Goal: Check status: Check status

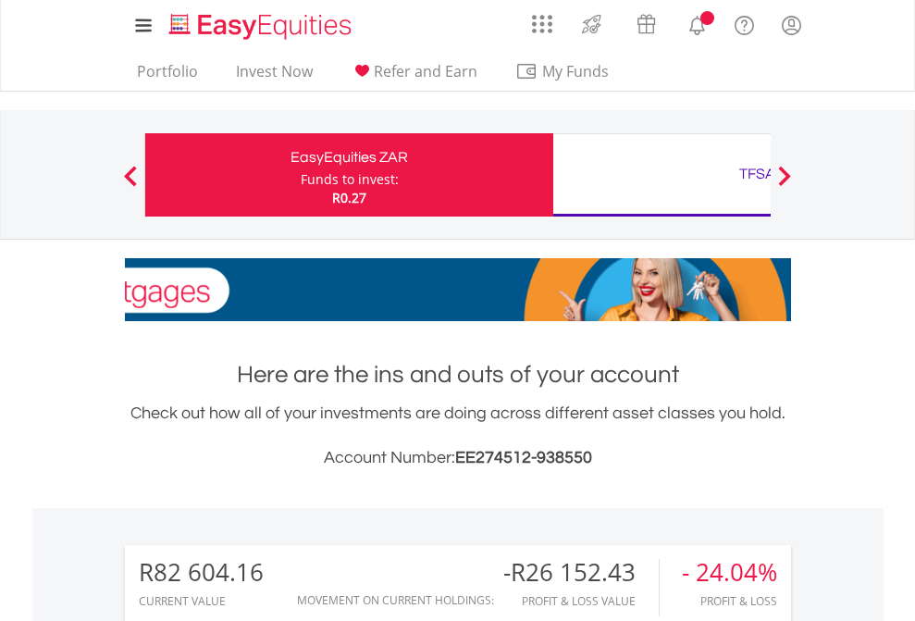
scroll to position [178, 290]
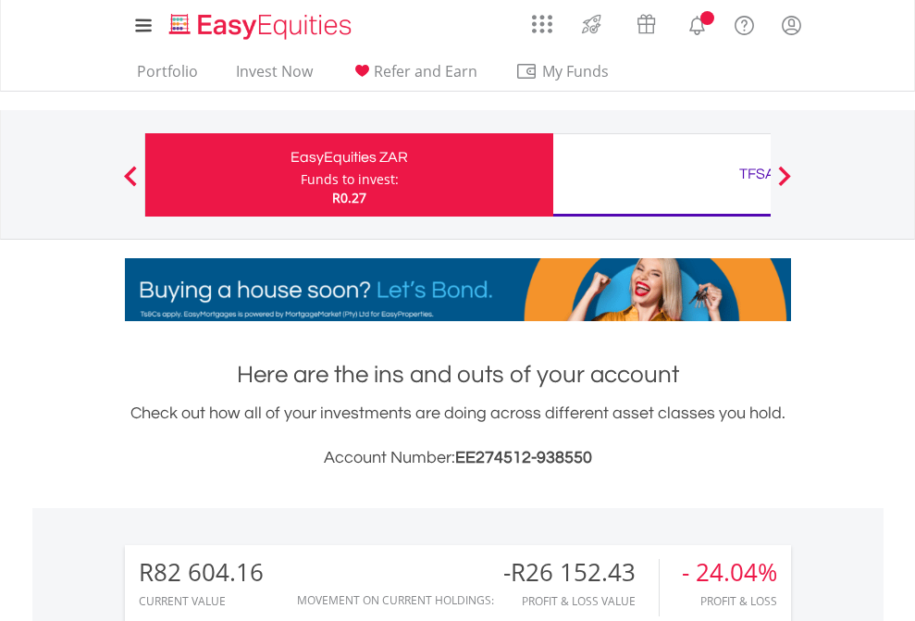
click at [301, 175] on div "Funds to invest:" at bounding box center [350, 179] width 98 height 19
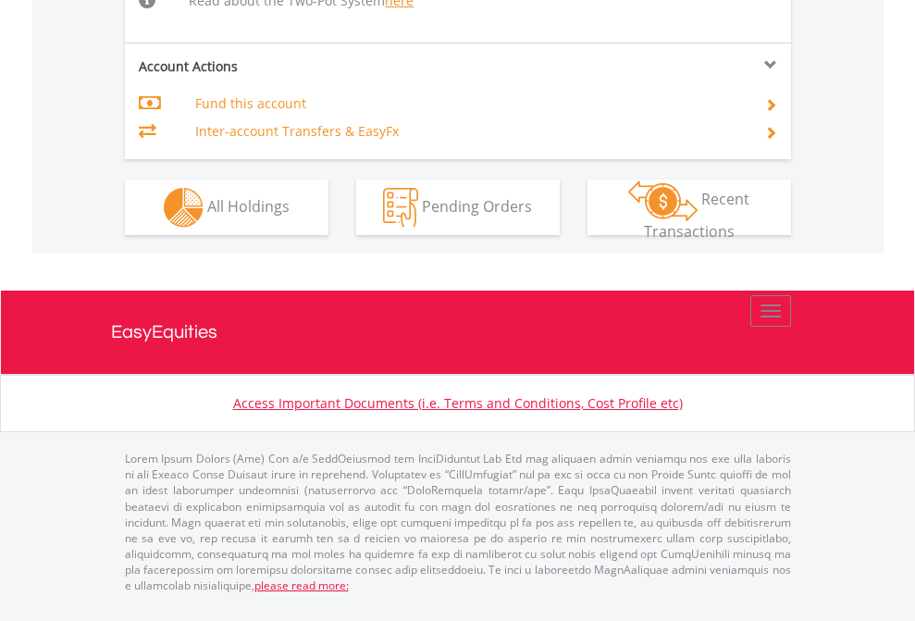
scroll to position [1919, 0]
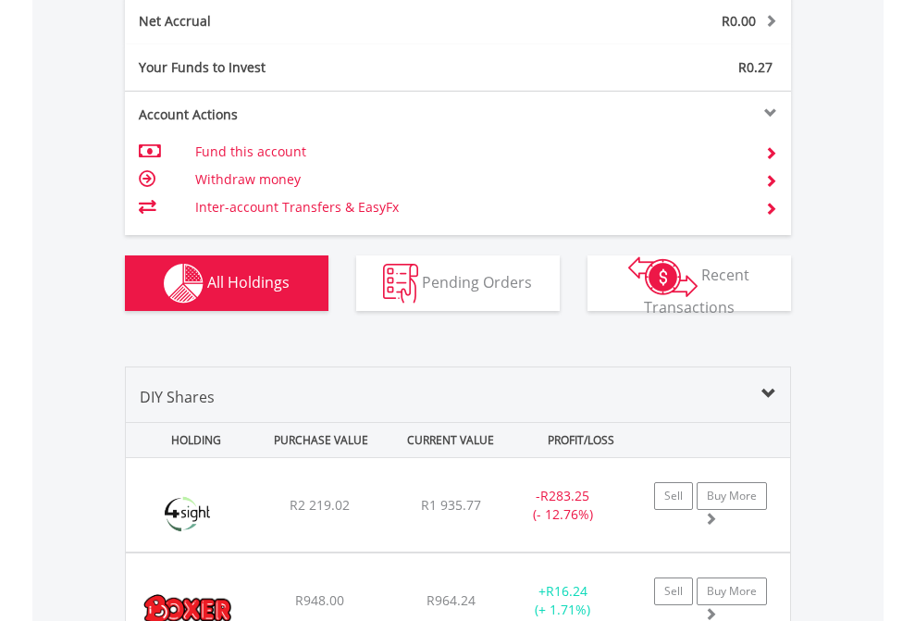
scroll to position [2094, 0]
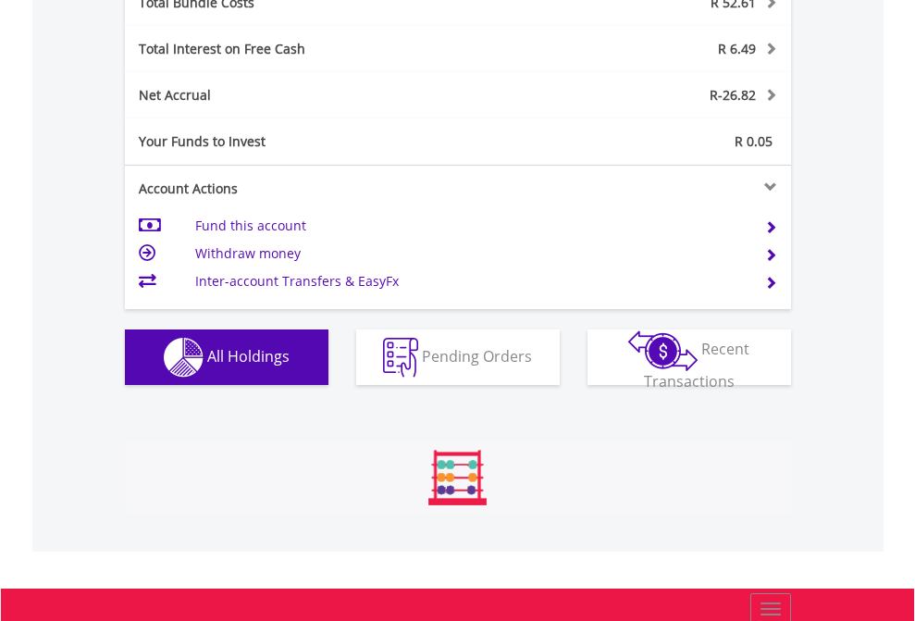
scroll to position [2168, 0]
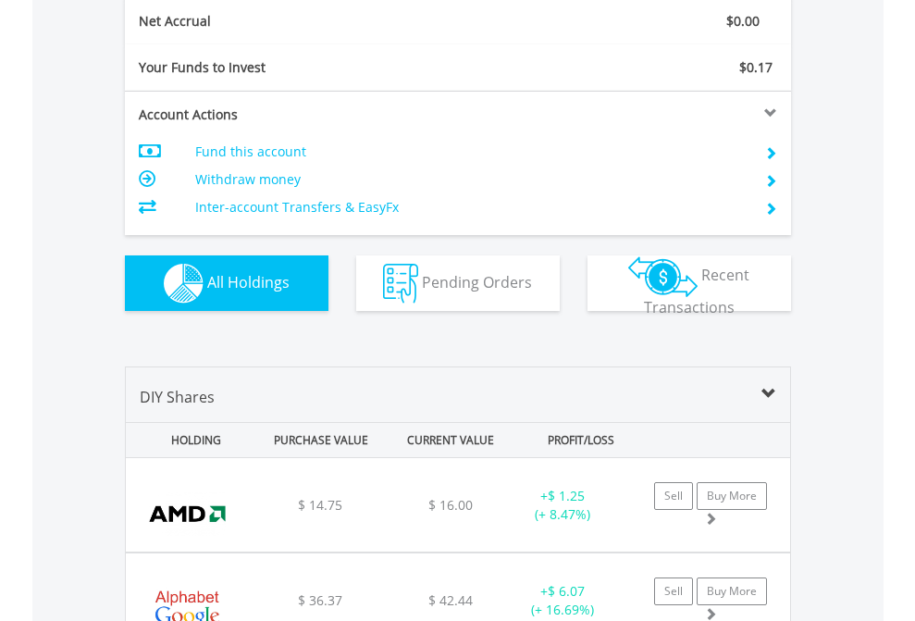
scroll to position [2094, 0]
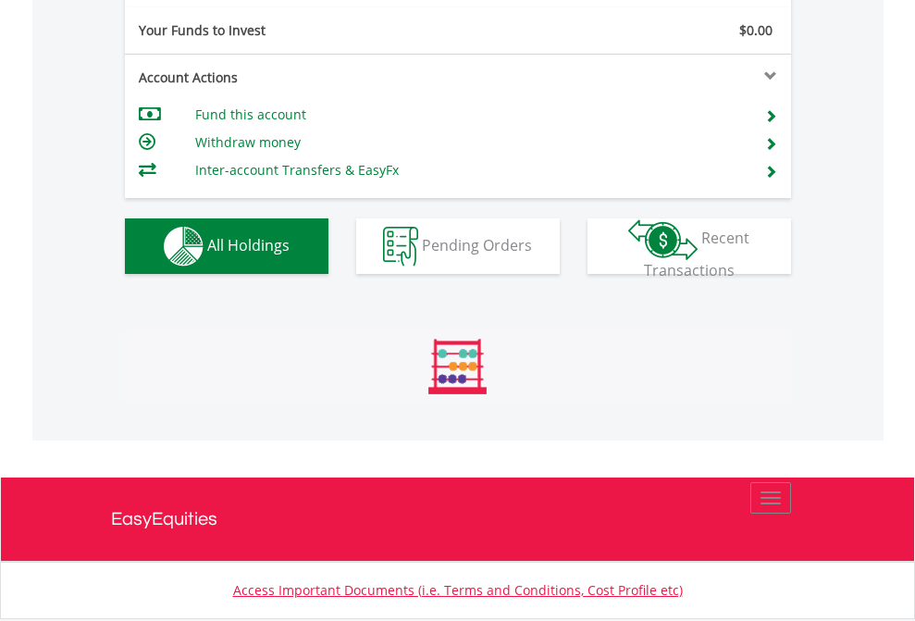
scroll to position [178, 290]
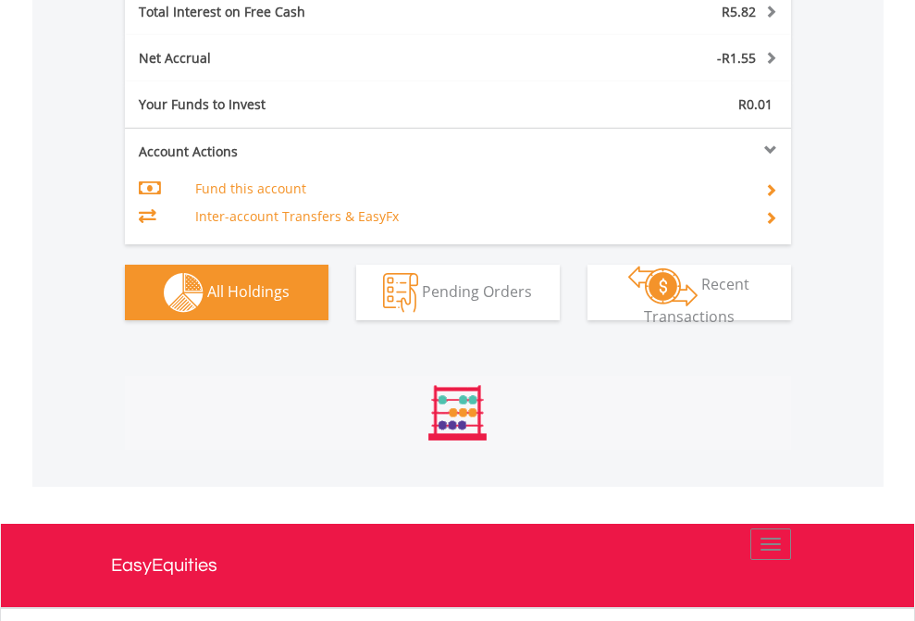
scroll to position [2131, 0]
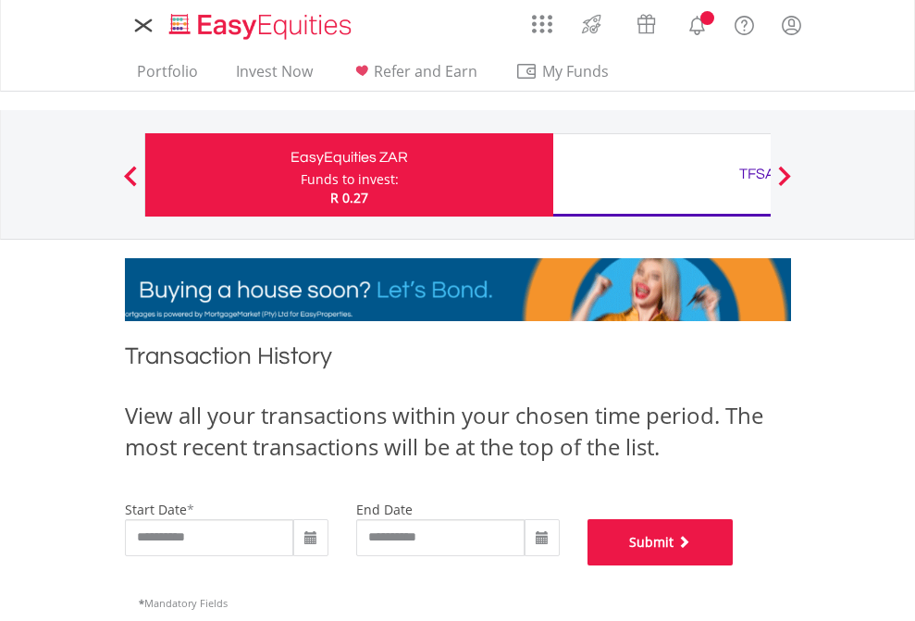
click at [734, 565] on button "Submit" at bounding box center [660, 542] width 146 height 46
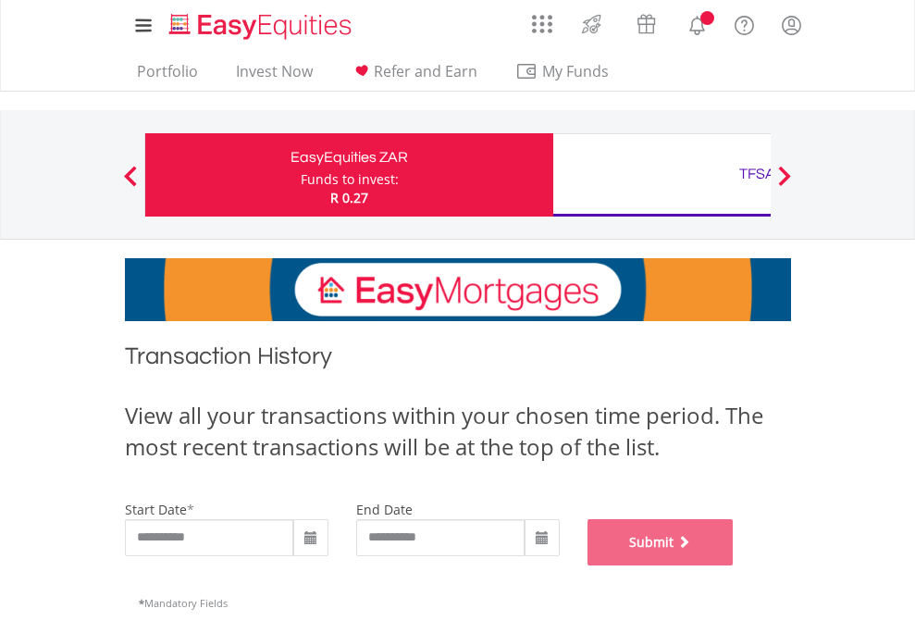
scroll to position [750, 0]
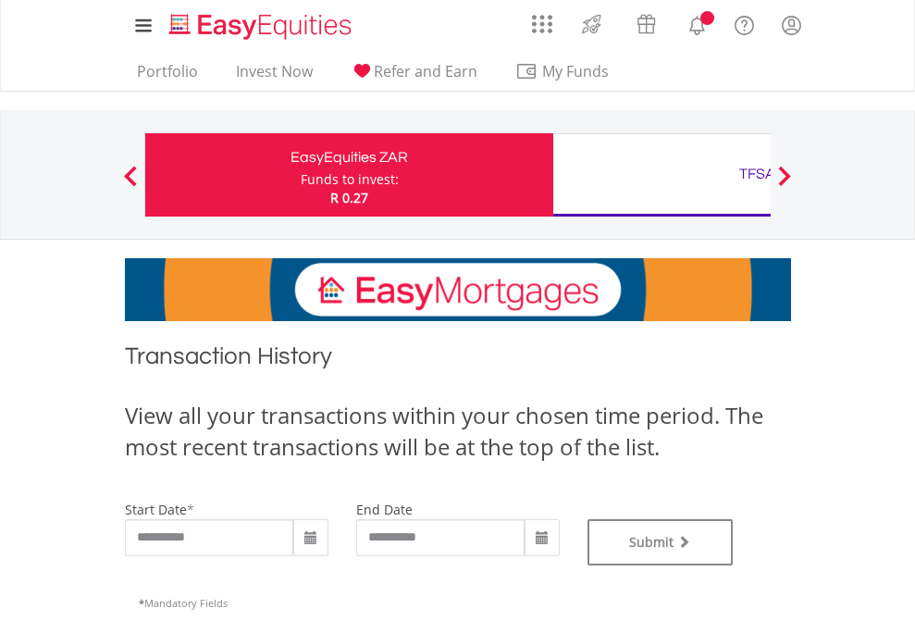
click at [661, 175] on div "TFSA" at bounding box center [757, 174] width 386 height 26
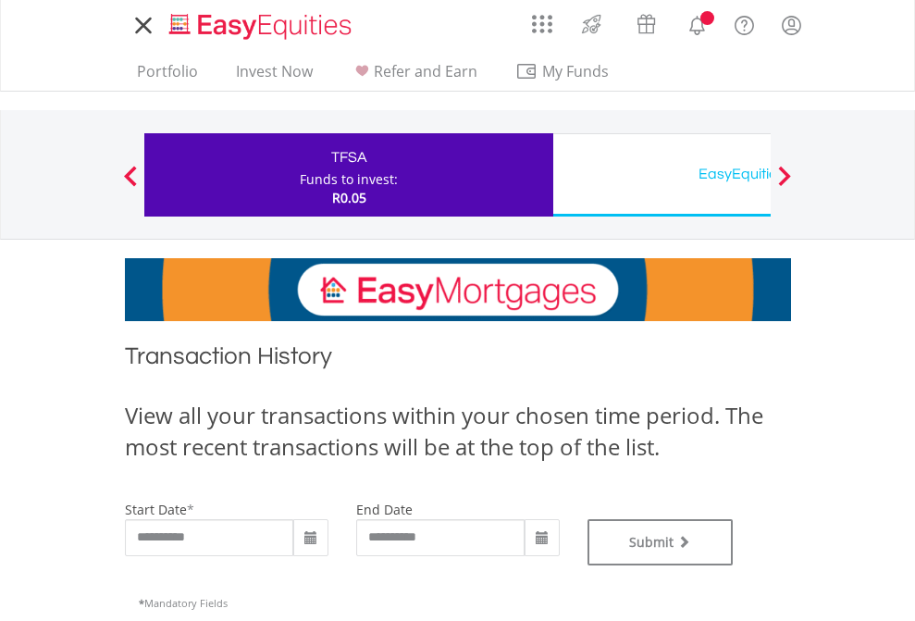
type input "**********"
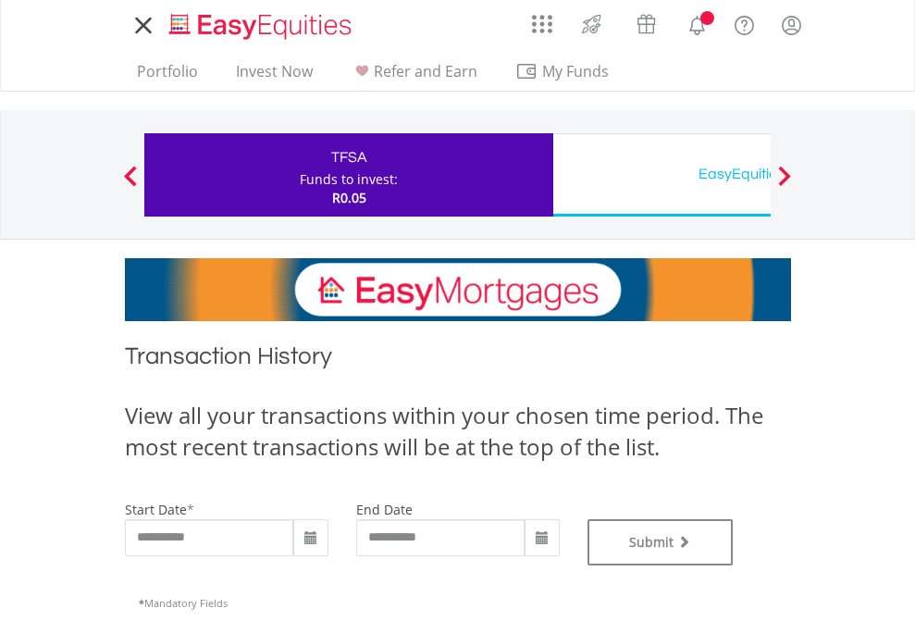
type input "**********"
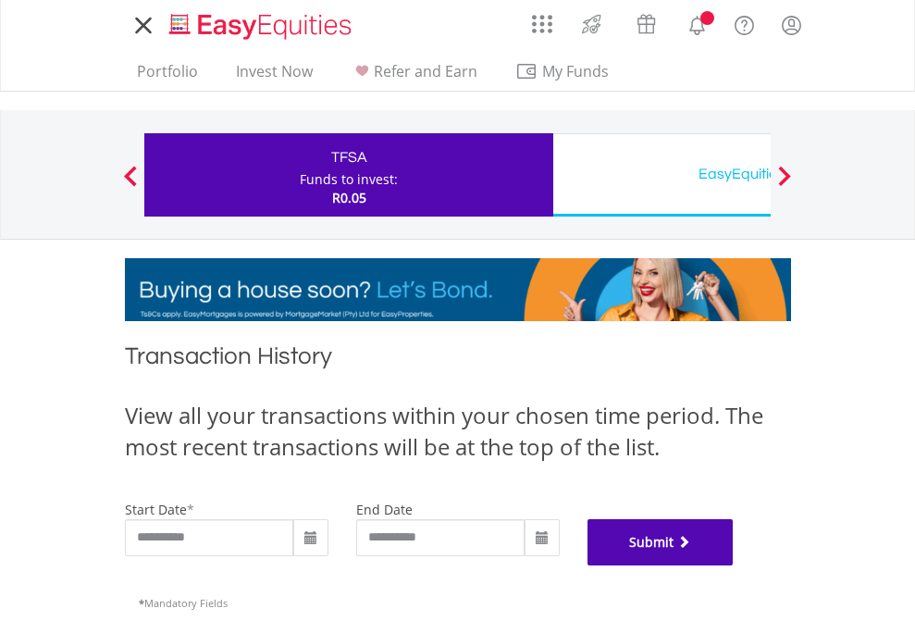
click at [734, 565] on button "Submit" at bounding box center [660, 542] width 146 height 46
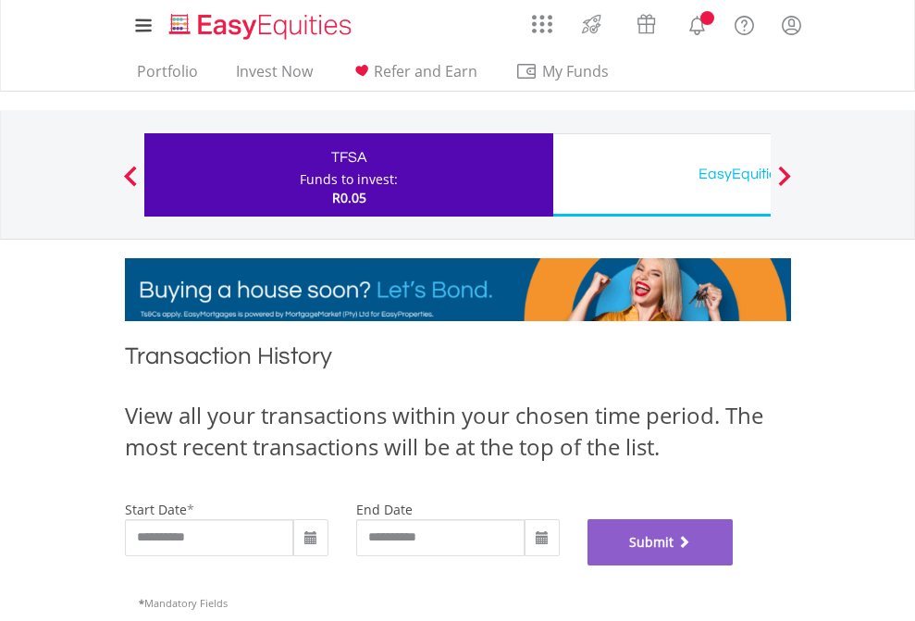
scroll to position [750, 0]
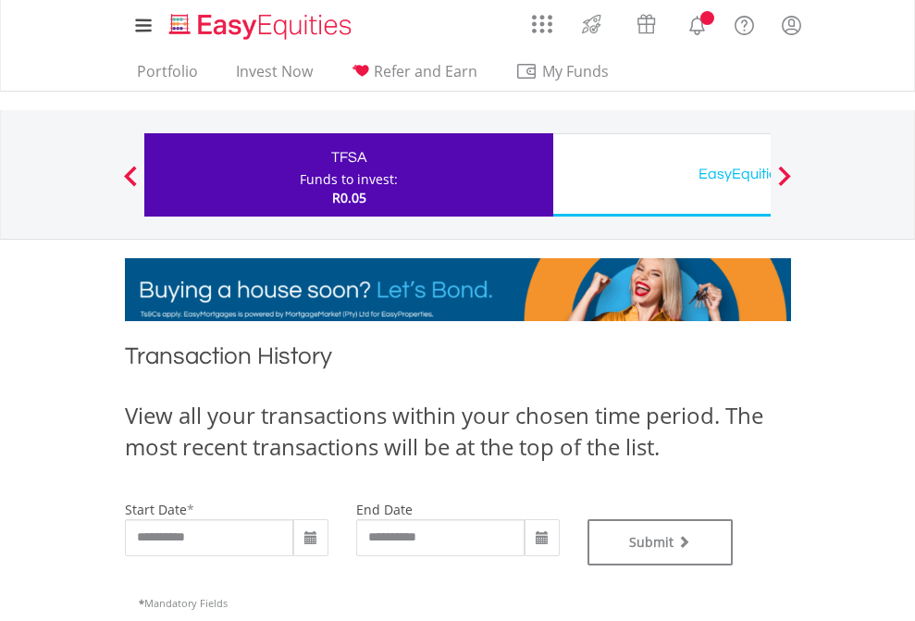
click at [661, 175] on div "EasyEquities USD" at bounding box center [757, 174] width 386 height 26
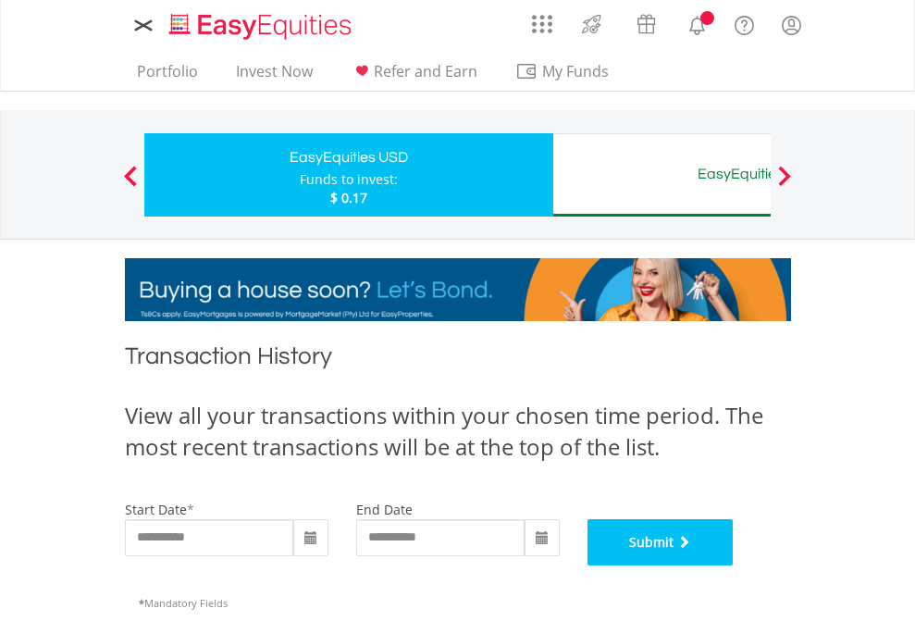
click at [734, 565] on button "Submit" at bounding box center [660, 542] width 146 height 46
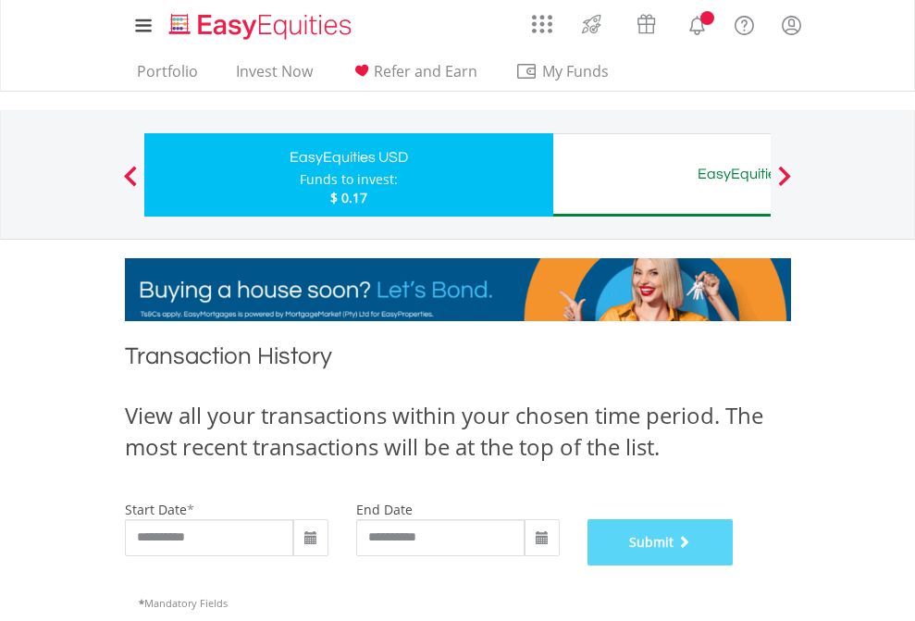
scroll to position [750, 0]
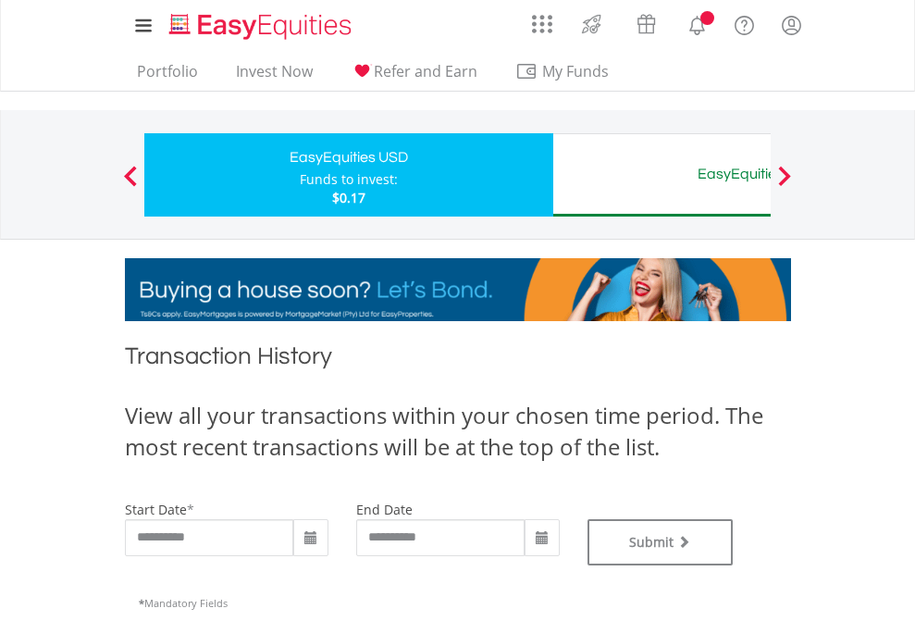
click at [661, 175] on div "EasyEquities AUD" at bounding box center [757, 174] width 386 height 26
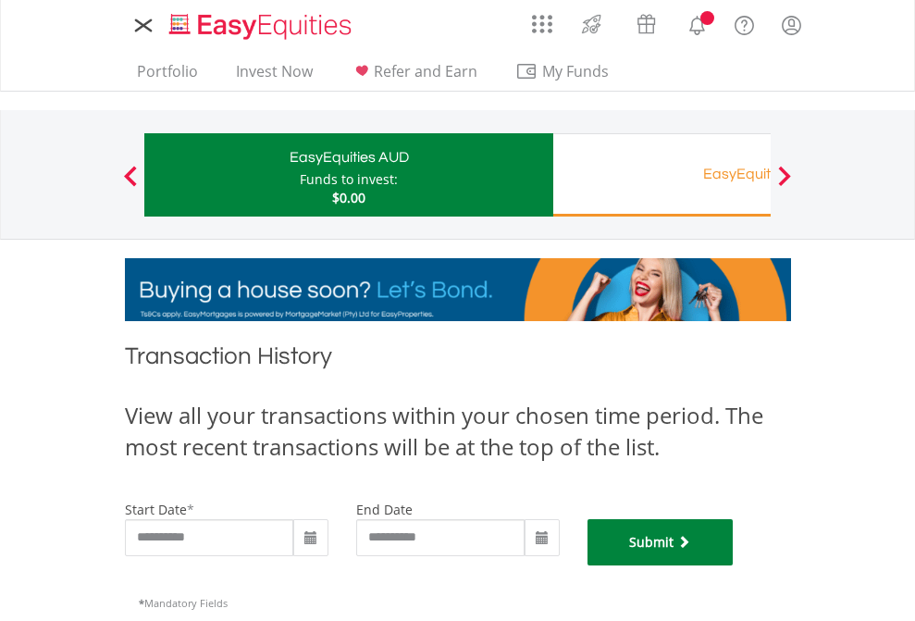
click at [734, 565] on button "Submit" at bounding box center [660, 542] width 146 height 46
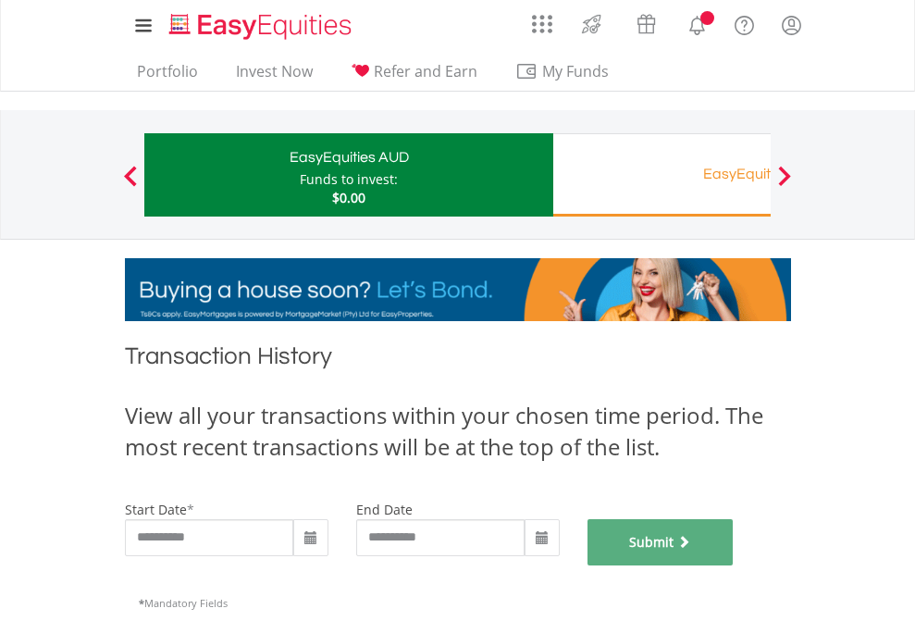
scroll to position [750, 0]
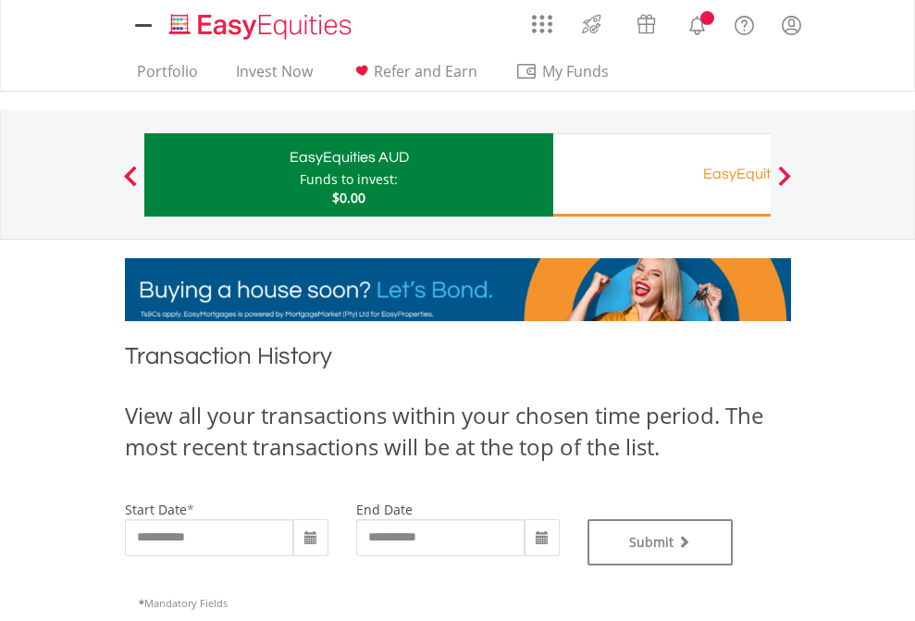
click at [661, 175] on div "EasyEquities RA" at bounding box center [757, 174] width 386 height 26
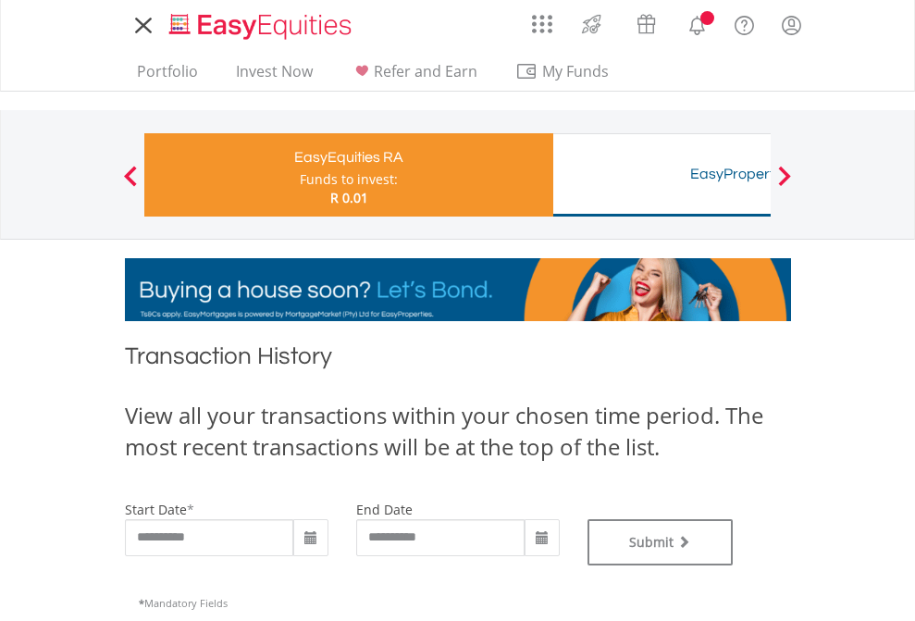
type input "**********"
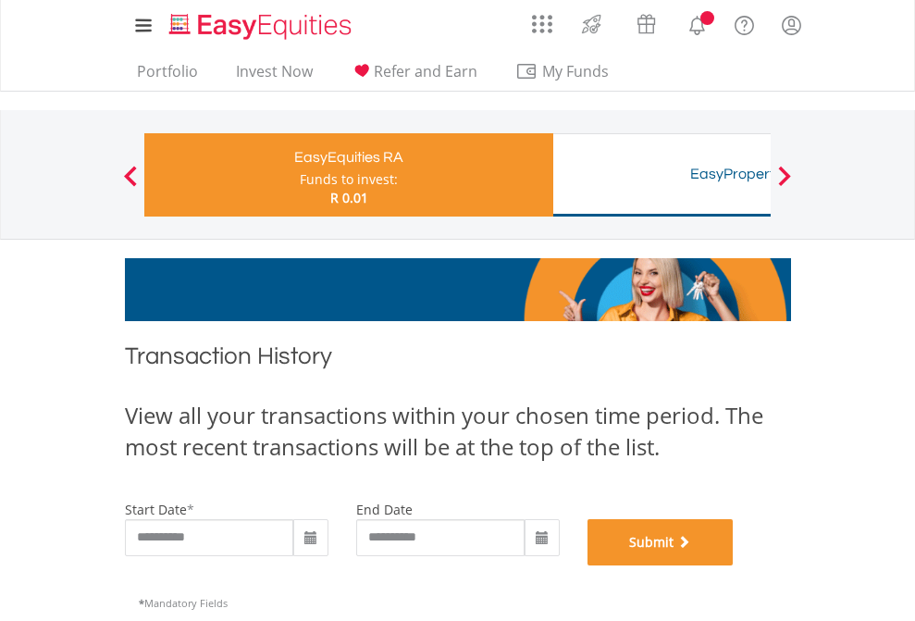
click at [734, 565] on button "Submit" at bounding box center [660, 542] width 146 height 46
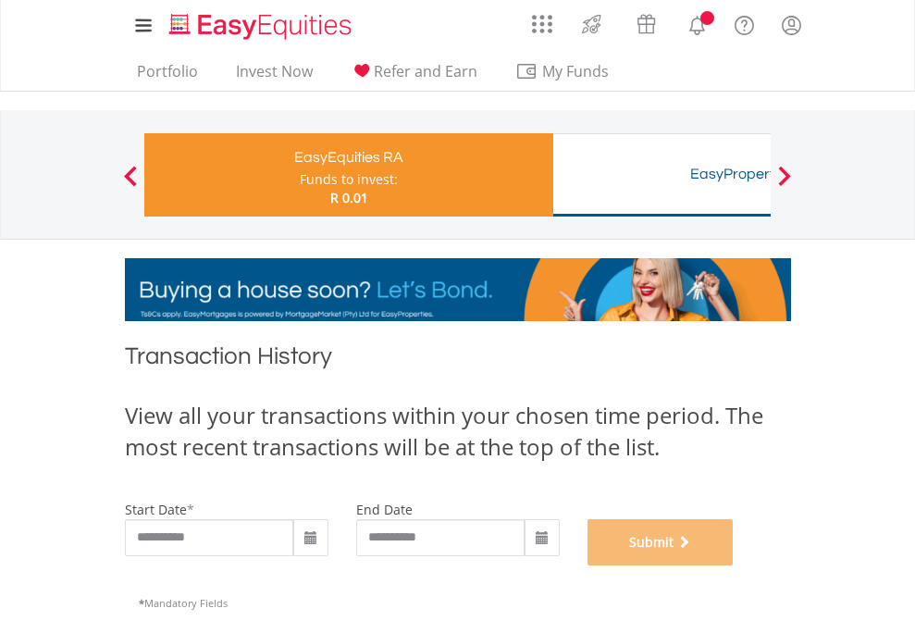
scroll to position [750, 0]
